Goal: Find specific page/section: Find specific page/section

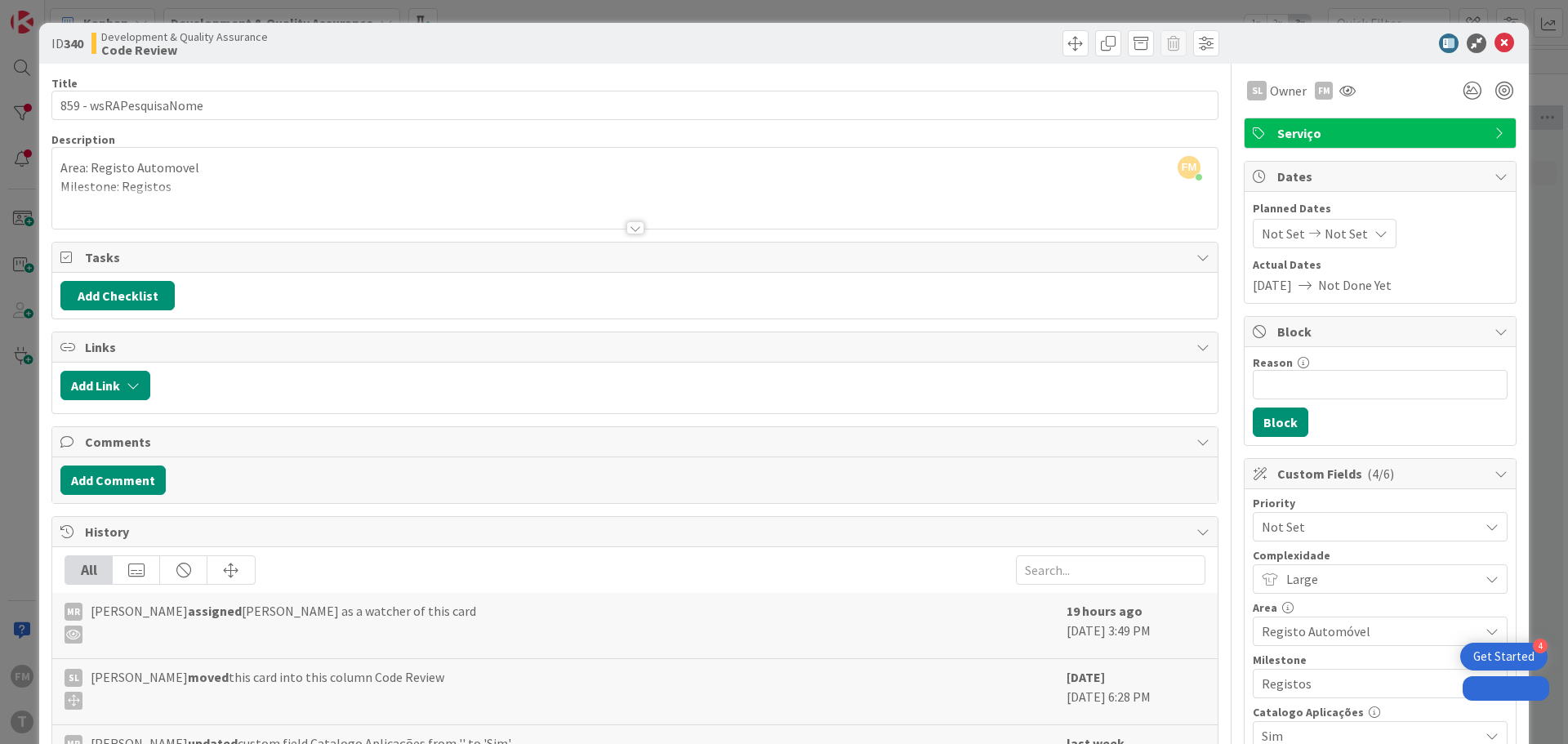
click at [163, 106] on input "859 - wsRAPesquisaNome" at bounding box center [635, 105] width 1167 height 30
click at [1496, 43] on icon at bounding box center [1505, 43] width 20 height 20
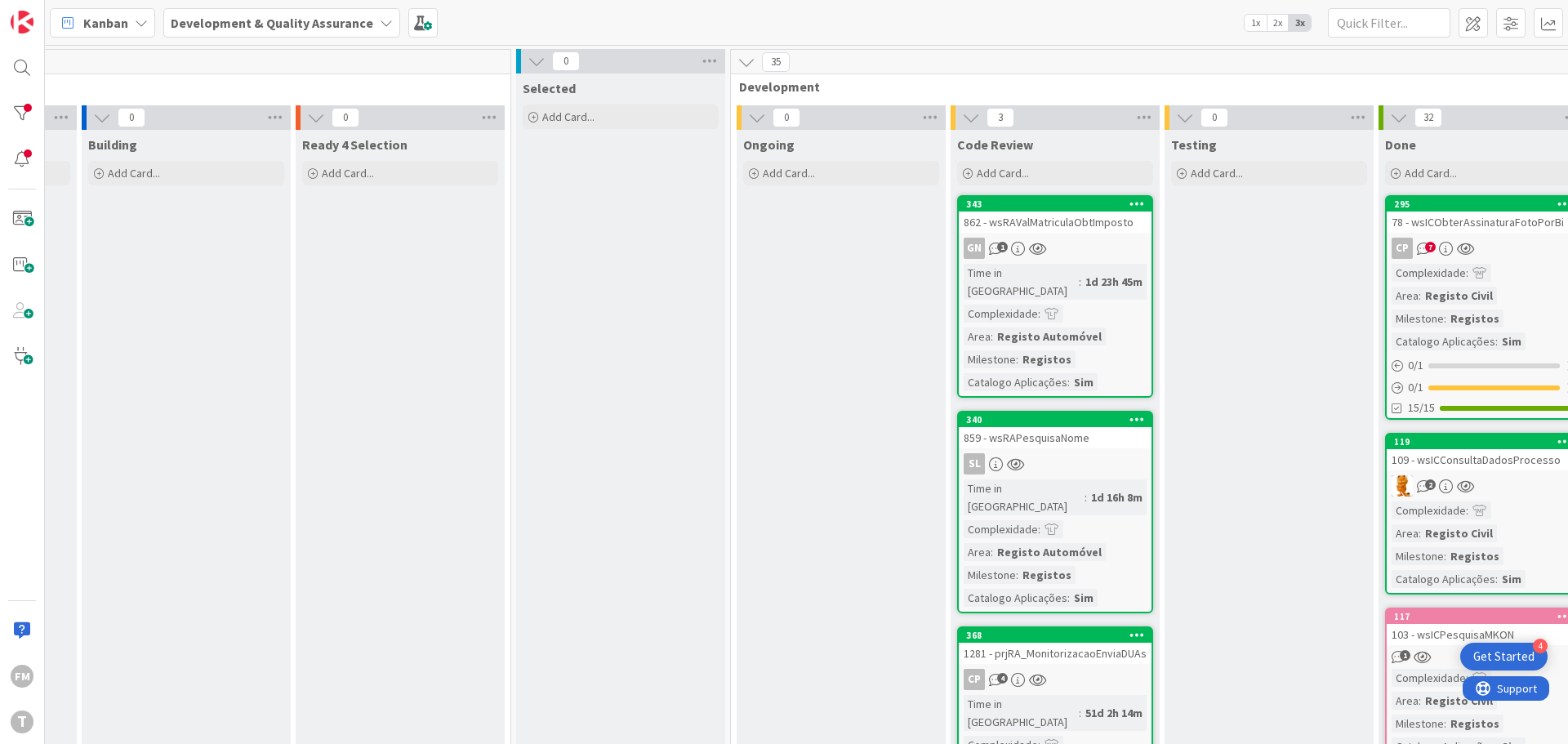
scroll to position [81, 190]
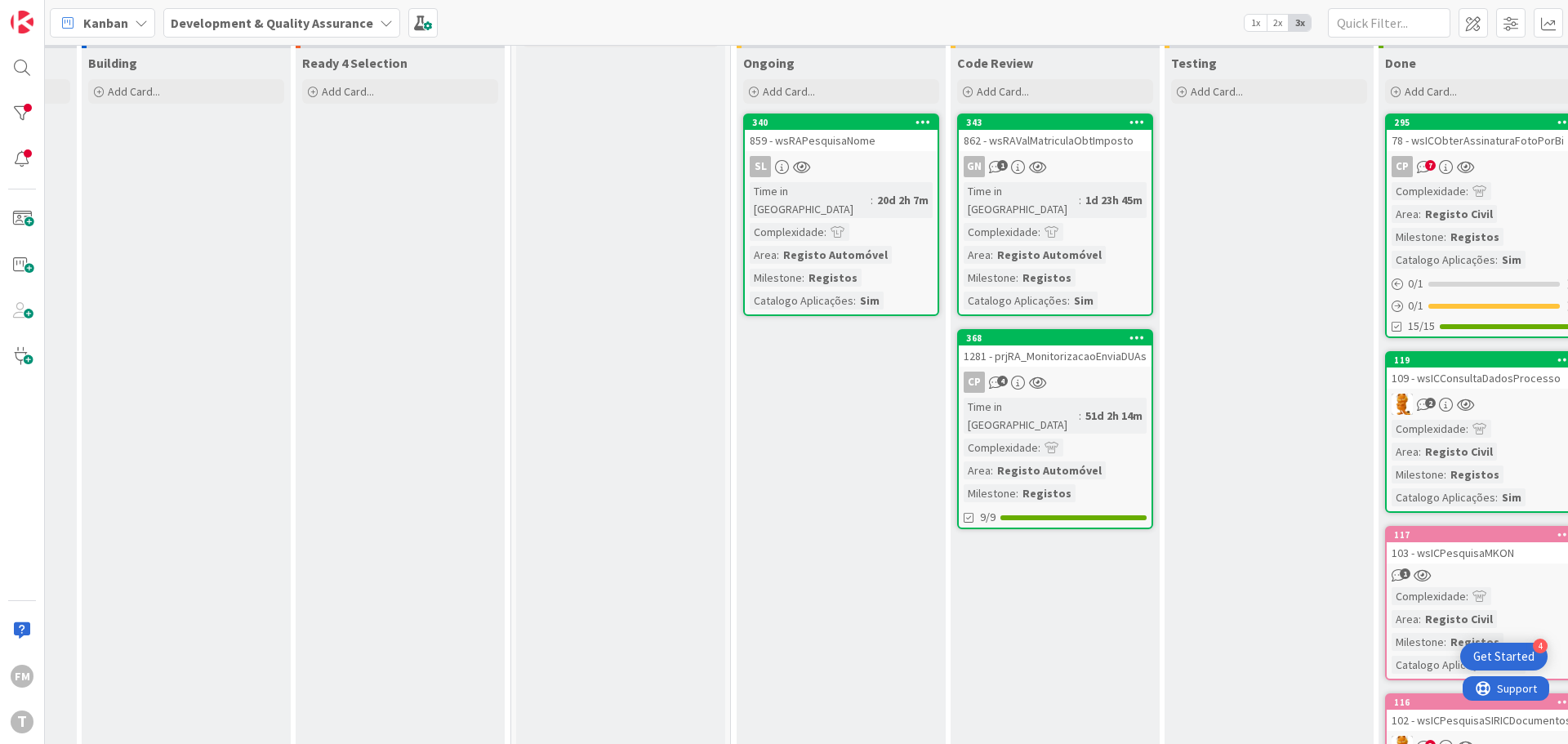
click at [866, 156] on link "340 859 - wsRAPesquisaNome SL Time in [GEOGRAPHIC_DATA] : 20d 2h 7m Complexidad…" at bounding box center [840, 215] width 196 height 203
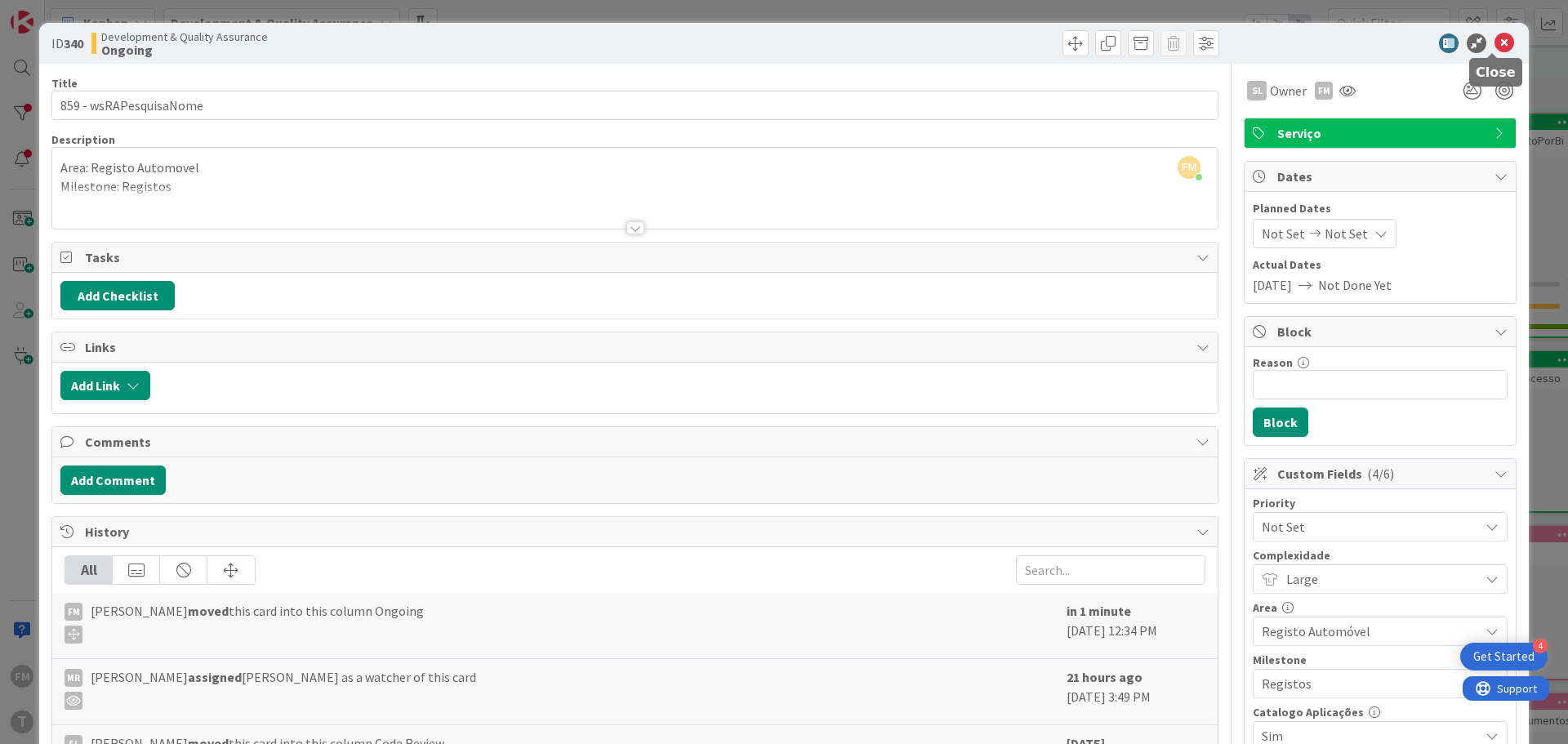
click at [1495, 46] on icon at bounding box center [1505, 43] width 20 height 20
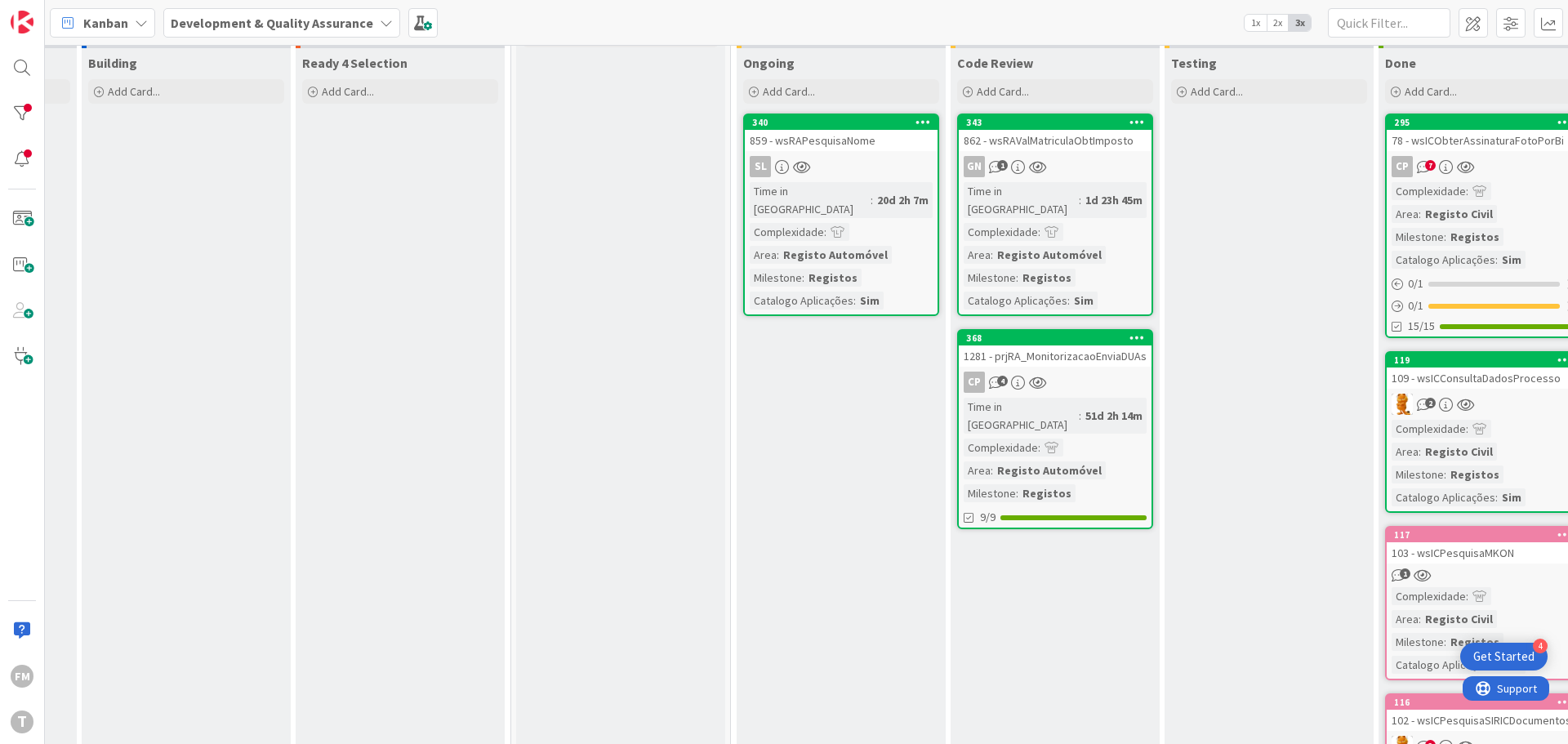
click at [1092, 151] on link "343 862 - wsRAValMatriculaObtImposto GN 1 Time in [GEOGRAPHIC_DATA] : 1d 23h 45…" at bounding box center [1055, 215] width 196 height 203
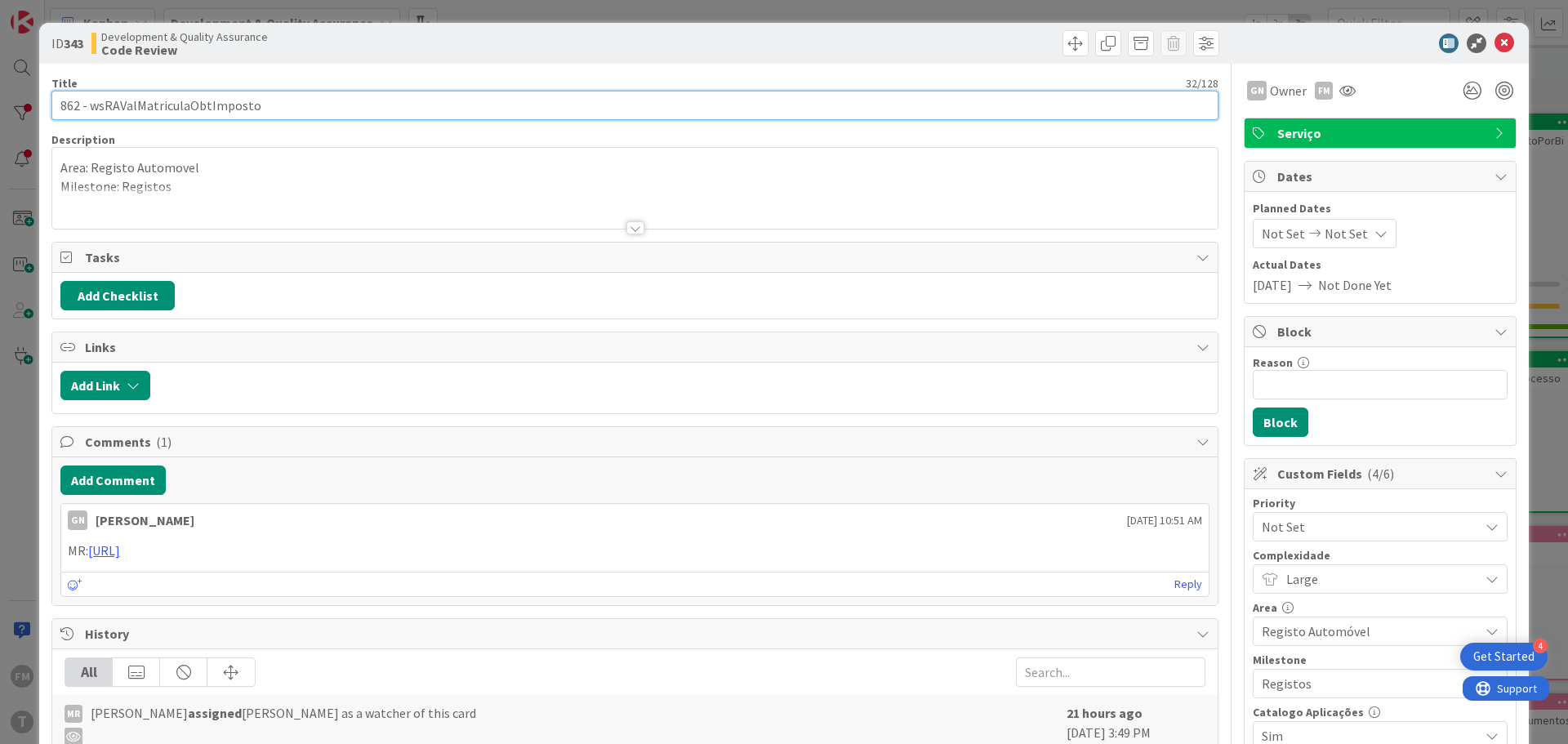
click at [222, 106] on input "862 - wsRAValMatriculaObtImposto" at bounding box center [635, 105] width 1167 height 30
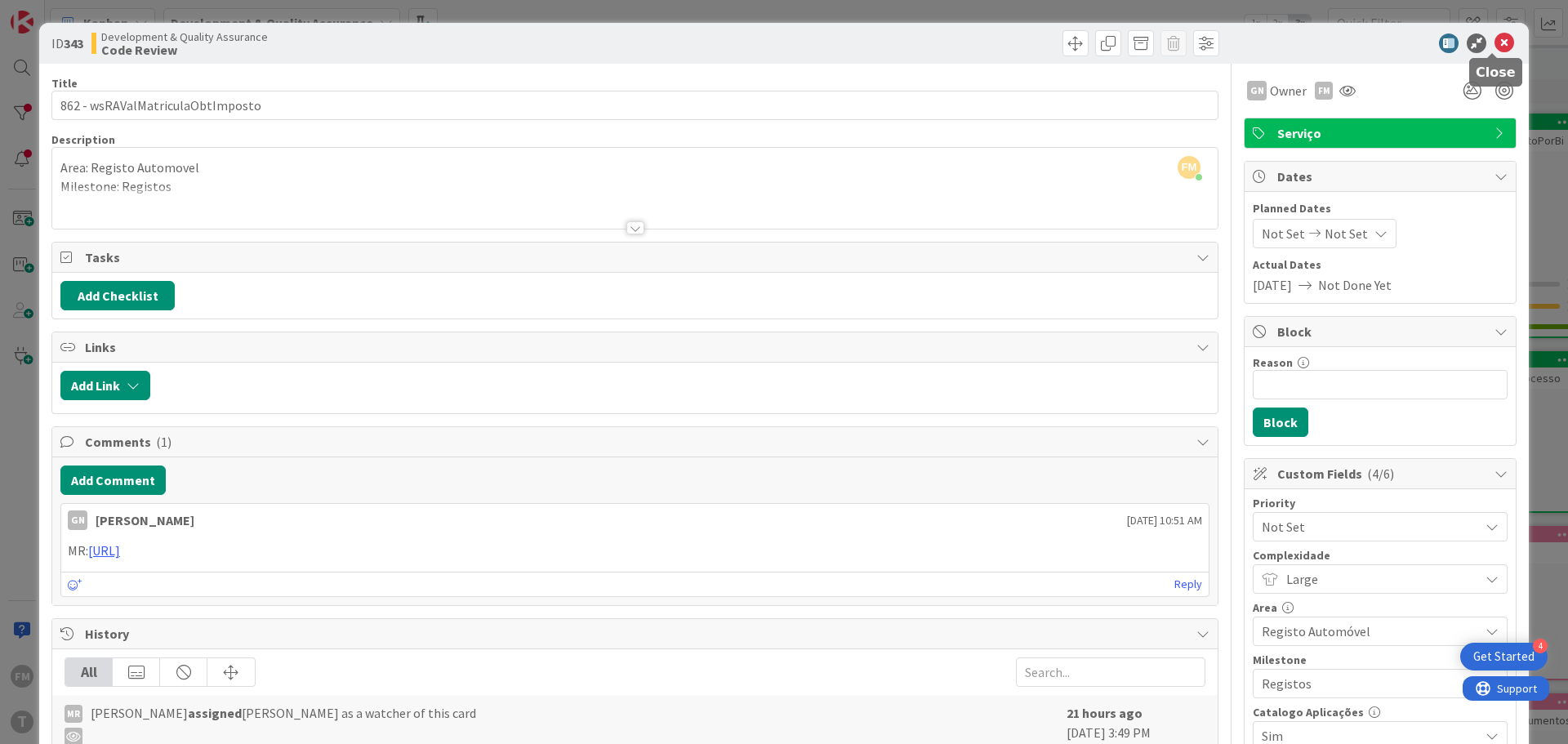
click at [1498, 41] on icon at bounding box center [1505, 43] width 20 height 20
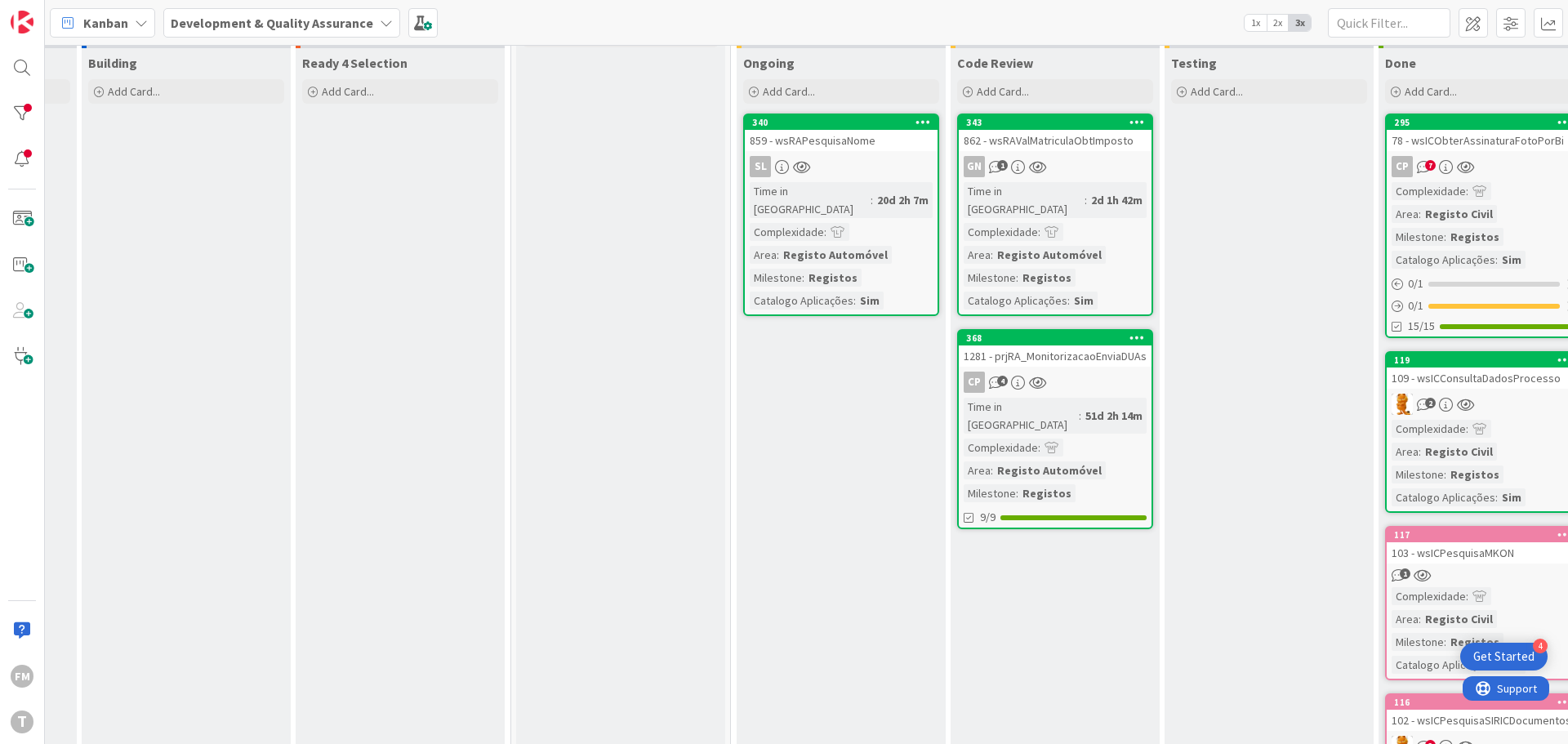
click at [1109, 160] on div "GN 1" at bounding box center [1055, 166] width 193 height 21
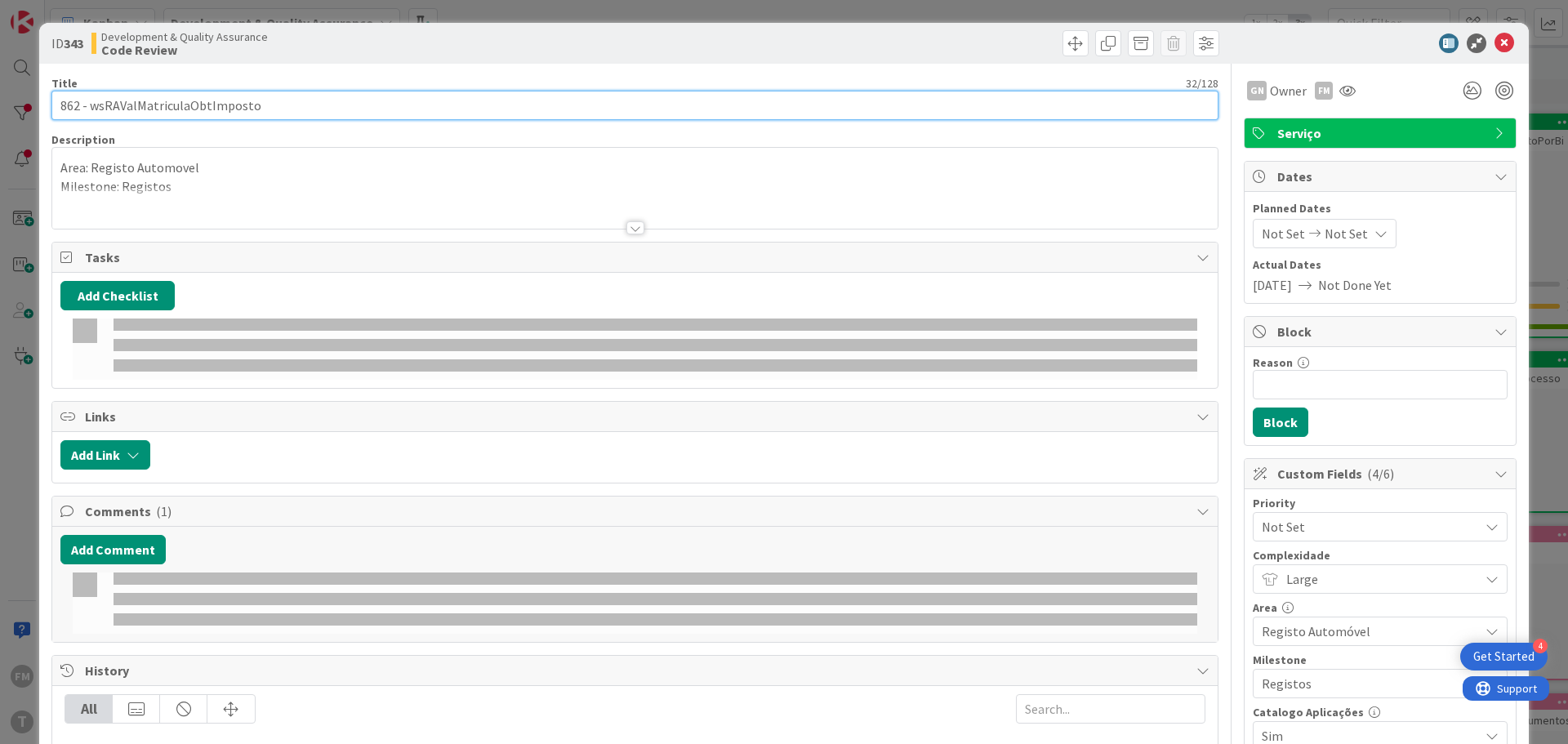
click at [214, 99] on input "862 - wsRAValMatriculaObtImposto" at bounding box center [635, 105] width 1167 height 30
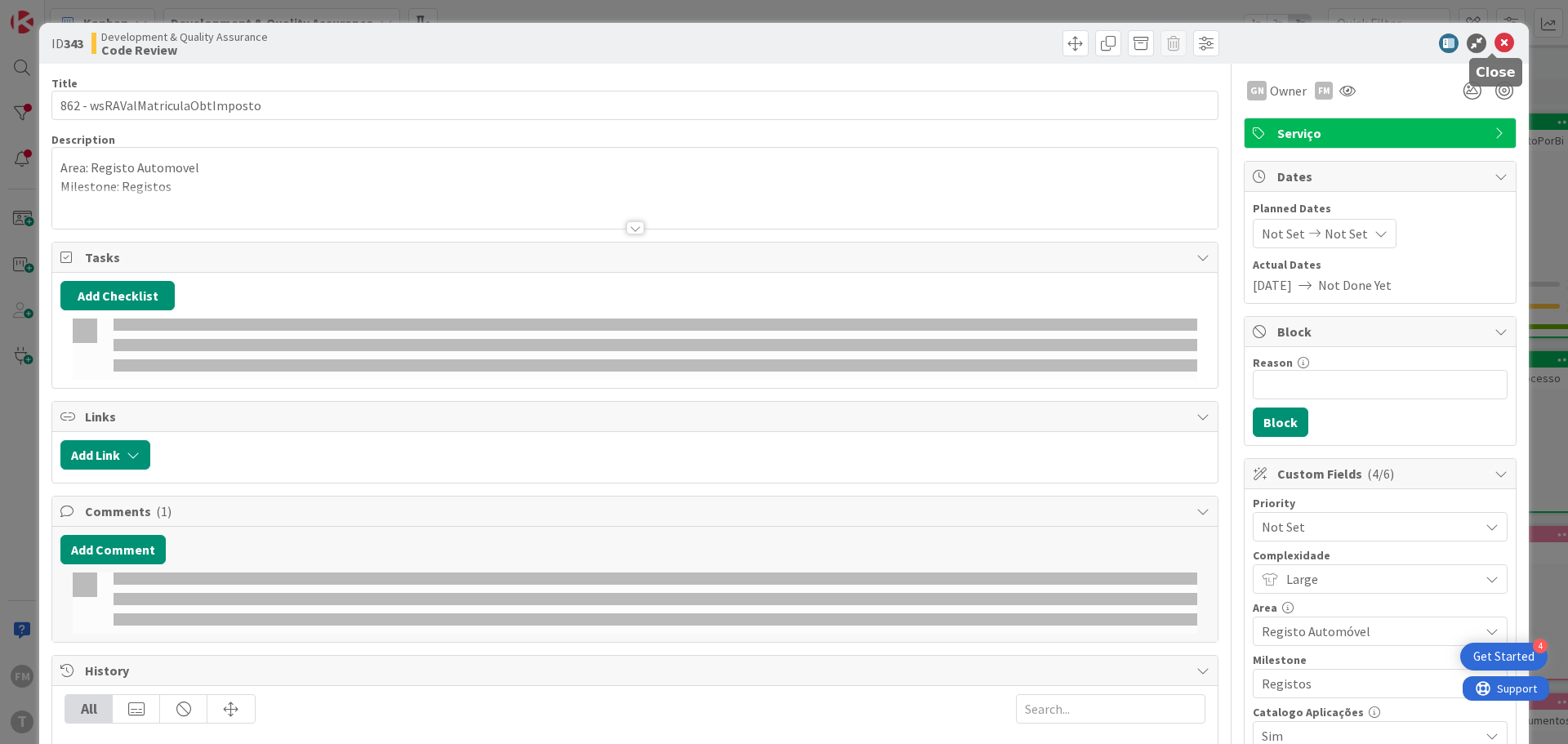
click at [1496, 43] on icon at bounding box center [1505, 43] width 20 height 20
